Goal: Transaction & Acquisition: Purchase product/service

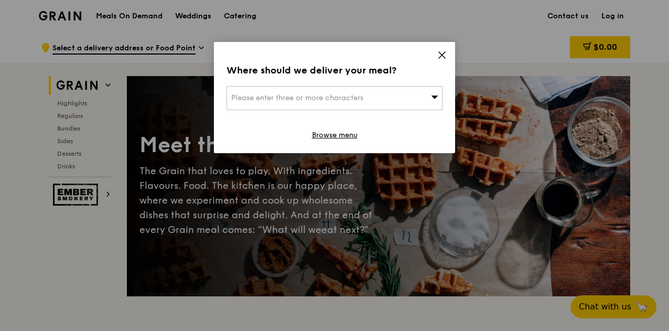
click at [430, 96] on div "Please enter three or more characters" at bounding box center [334, 98] width 216 height 24
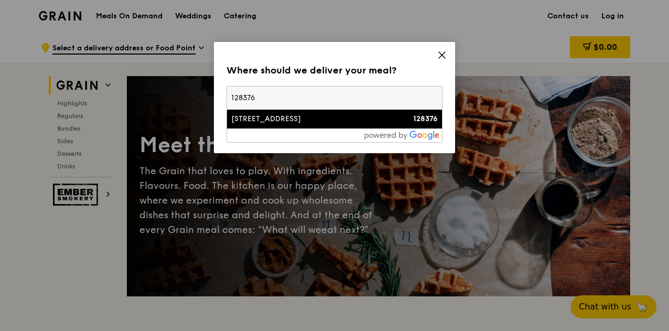
type input "128376"
click at [280, 118] on div "[STREET_ADDRESS]" at bounding box center [308, 119] width 155 height 10
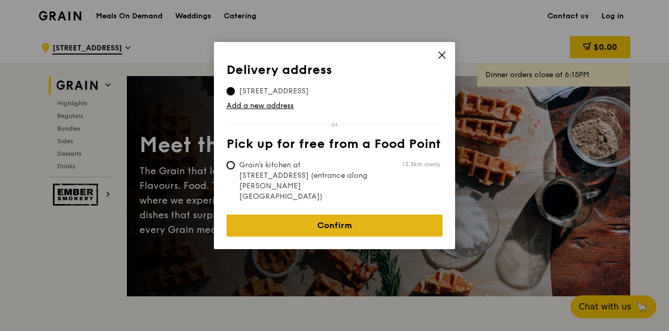
click at [317, 214] on link "Confirm" at bounding box center [334, 225] width 216 height 22
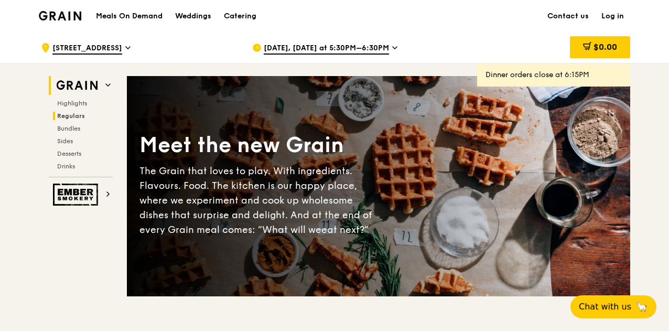
click at [75, 118] on span "Regulars" at bounding box center [71, 115] width 28 height 7
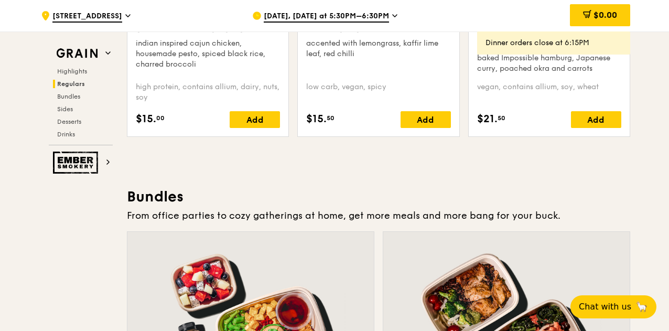
scroll to position [1310, 0]
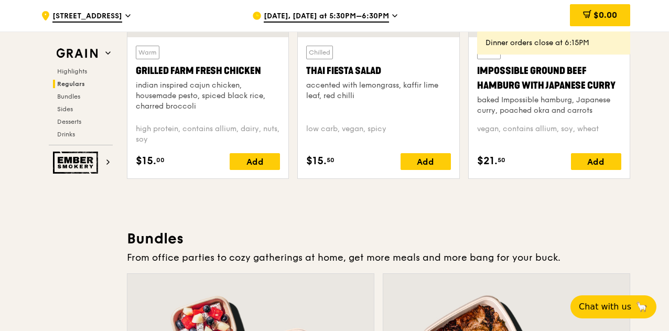
click at [75, 81] on span "Regulars" at bounding box center [71, 83] width 28 height 7
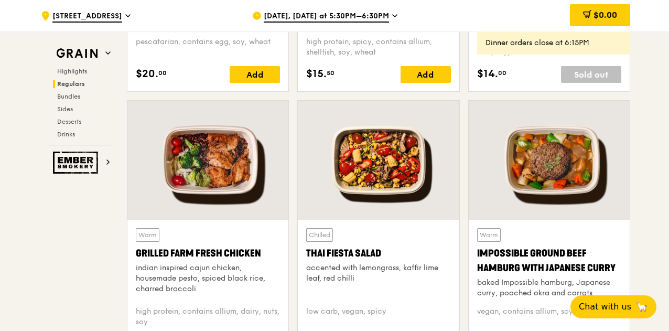
scroll to position [1205, 0]
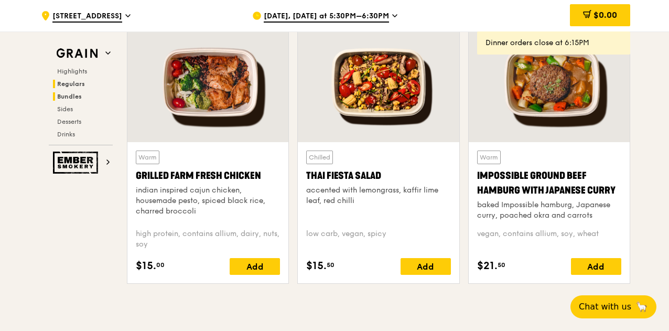
click at [73, 95] on span "Bundles" at bounding box center [69, 96] width 25 height 7
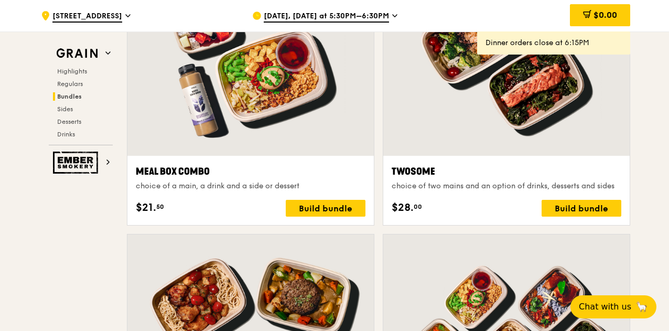
scroll to position [1758, 0]
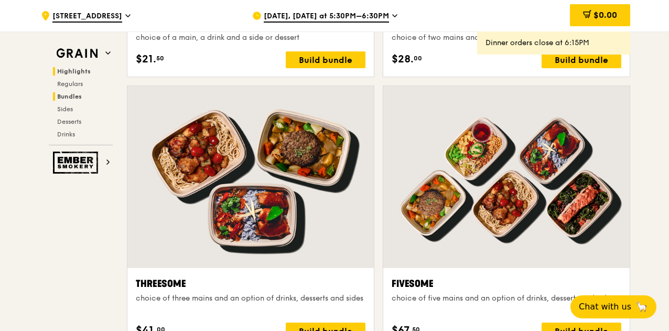
click at [79, 68] on span "Highlights" at bounding box center [74, 71] width 34 height 7
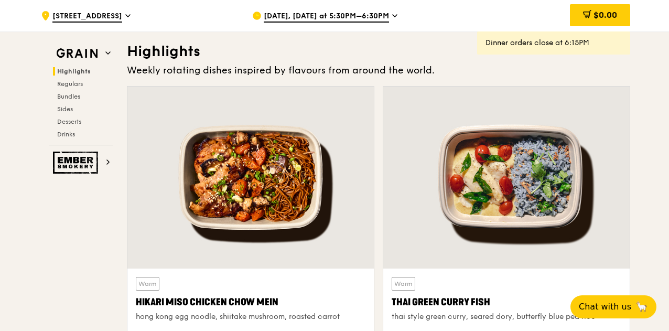
scroll to position [86, 0]
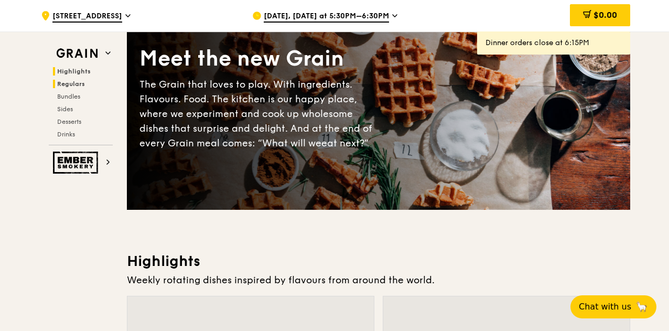
click at [66, 82] on span "Regulars" at bounding box center [71, 83] width 28 height 7
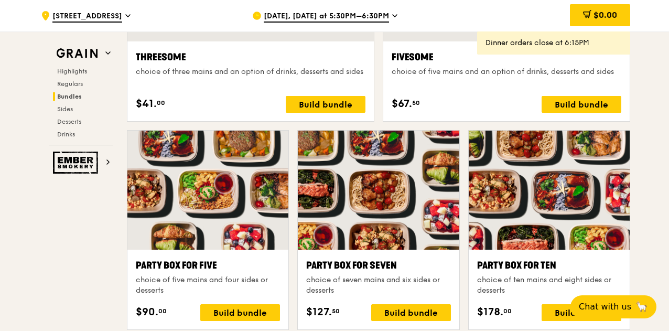
scroll to position [1988, 0]
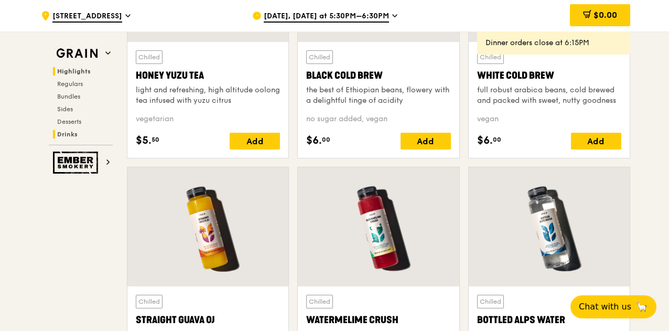
click at [74, 70] on span "Highlights" at bounding box center [74, 71] width 34 height 7
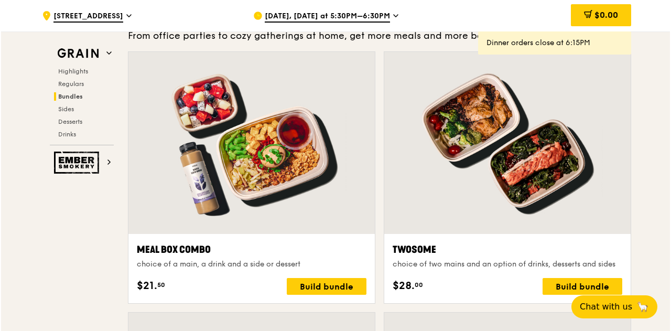
scroll to position [1553, 0]
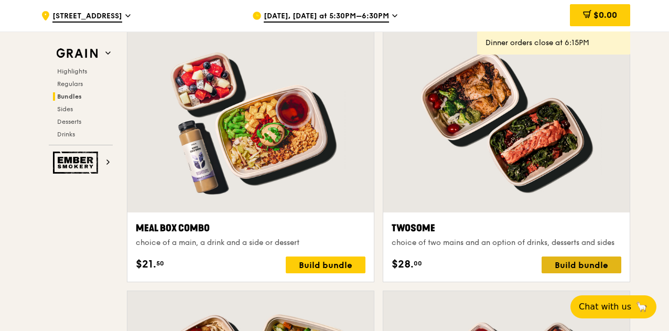
click at [579, 263] on div "Build bundle" at bounding box center [581, 264] width 80 height 17
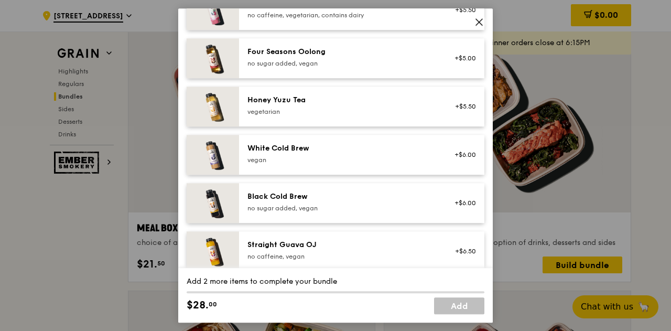
scroll to position [1430, 0]
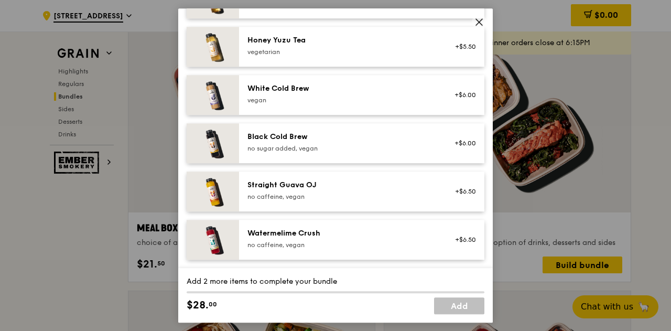
click at [481, 24] on icon at bounding box center [479, 22] width 6 height 6
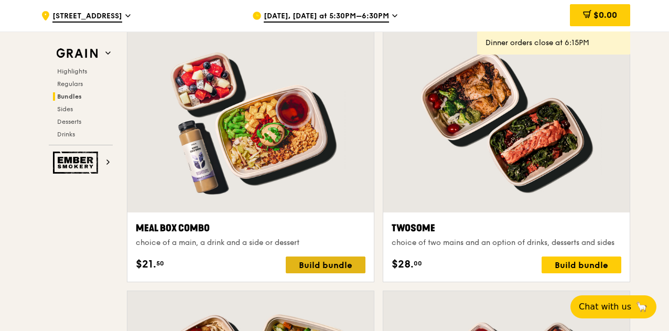
click at [351, 262] on div "Build bundle" at bounding box center [326, 264] width 80 height 17
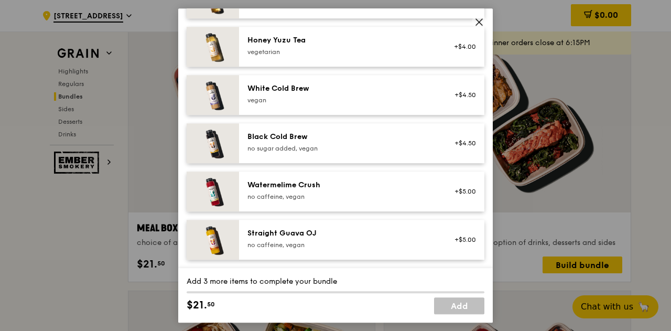
click at [481, 21] on icon at bounding box center [478, 21] width 9 height 9
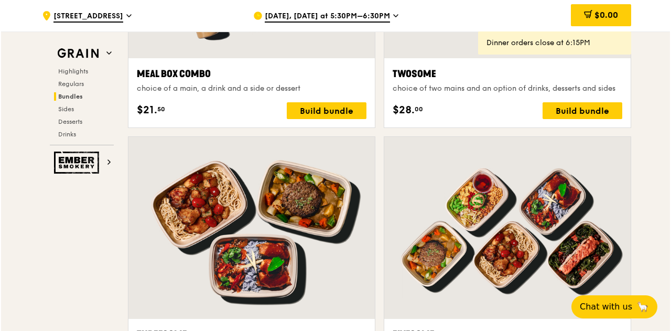
scroll to position [1711, 0]
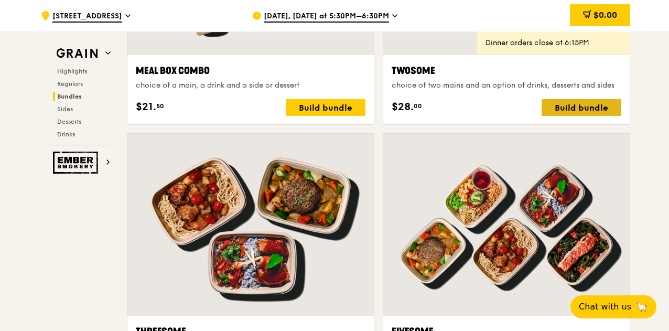
click at [569, 107] on div "Build bundle" at bounding box center [581, 107] width 80 height 17
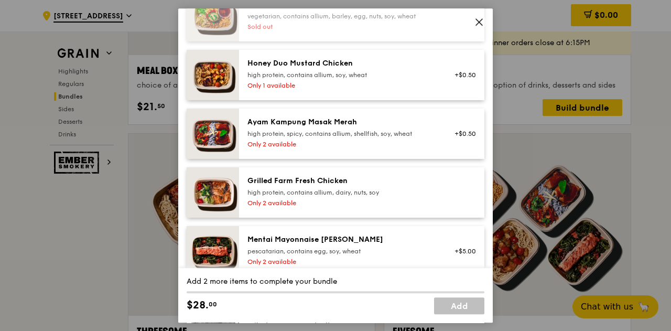
scroll to position [419, 0]
